Goal: Task Accomplishment & Management: Complete application form

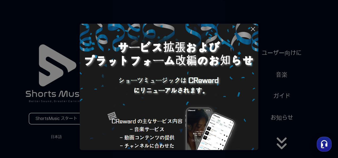
click at [180, 122] on img at bounding box center [169, 113] width 179 height 179
click at [252, 27] on icon at bounding box center [253, 29] width 6 height 6
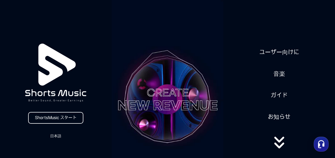
scroll to position [138, 0]
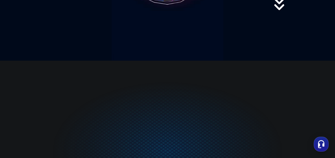
click at [335, 110] on div at bounding box center [167, 151] width 335 height 146
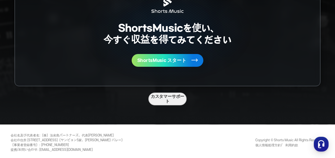
scroll to position [1400, 0]
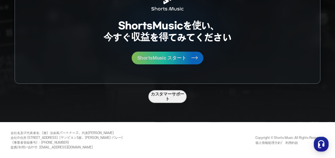
click at [134, 62] on button "ShortsMusic スタート" at bounding box center [168, 58] width 72 height 13
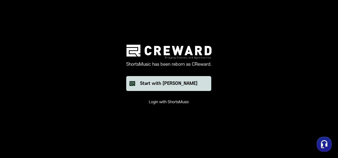
click at [147, 85] on button "Start with [PERSON_NAME]" at bounding box center [168, 83] width 85 height 15
